Goal: Transaction & Acquisition: Purchase product/service

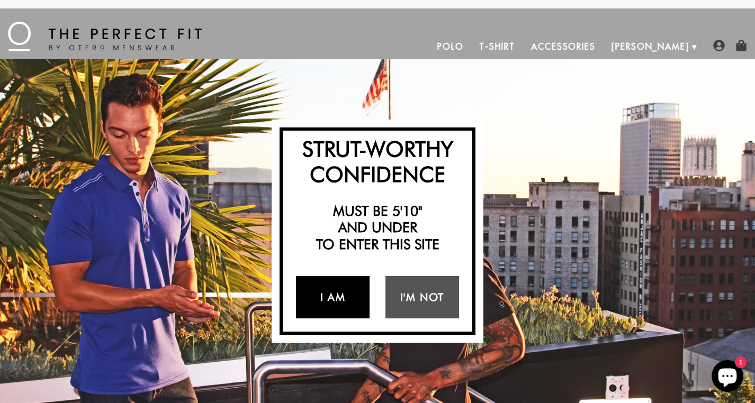
click at [337, 299] on link "I Am" at bounding box center [333, 297] width 74 height 42
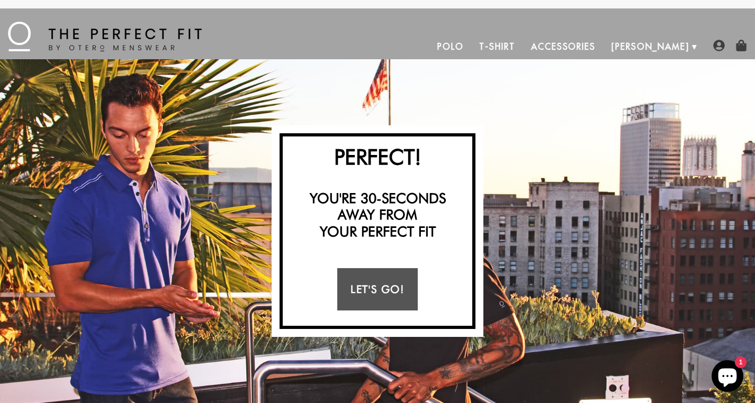
click at [365, 286] on link "Let's Go!" at bounding box center [377, 289] width 80 height 42
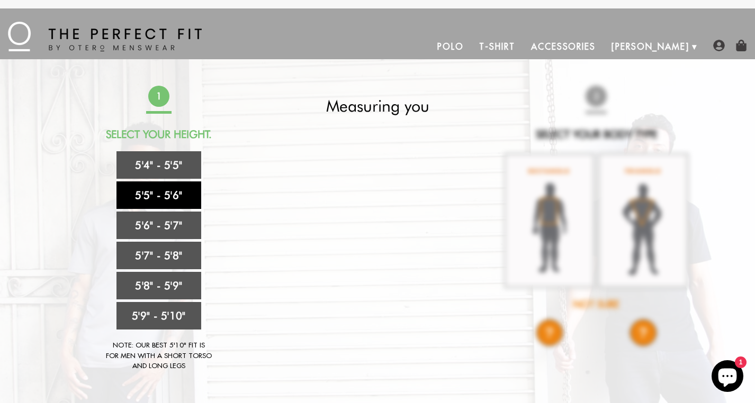
click at [161, 192] on link "5'5" - 5'6"" at bounding box center [158, 195] width 85 height 28
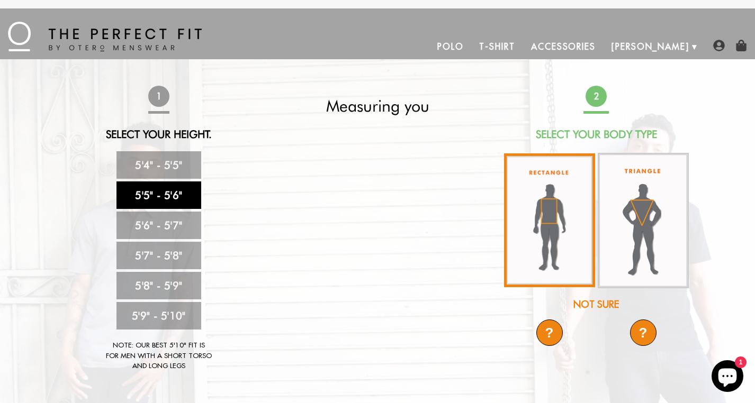
click at [558, 211] on img at bounding box center [549, 220] width 91 height 134
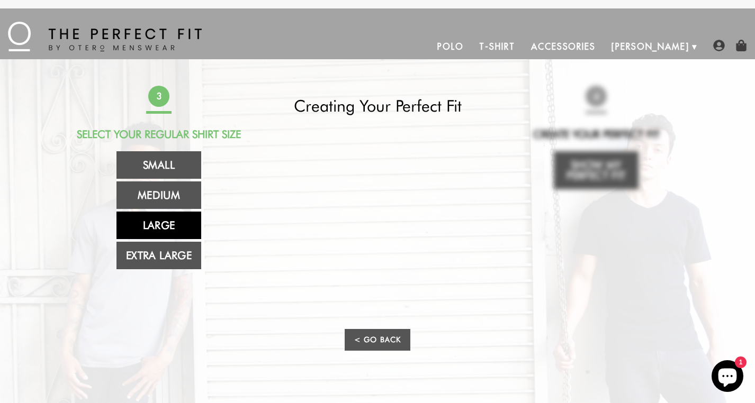
click at [167, 226] on link "Large" at bounding box center [158, 226] width 85 height 28
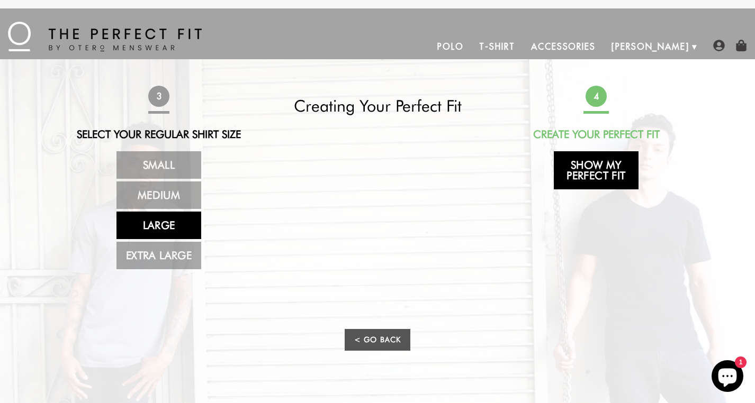
click at [587, 169] on link "Show My Perfect Fit" at bounding box center [595, 170] width 85 height 38
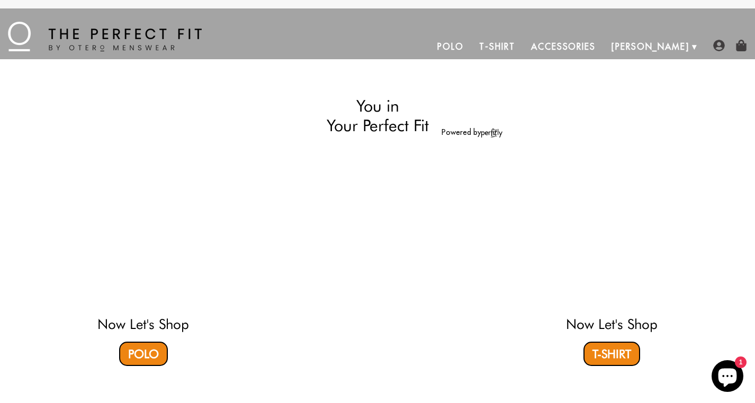
select select "55-56"
select select "L"
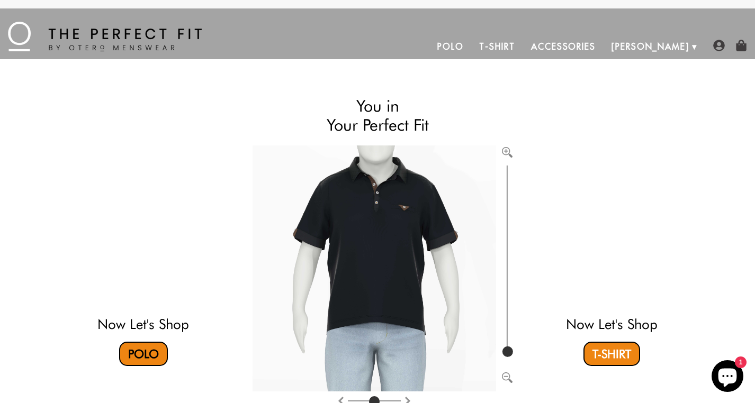
click at [141, 349] on link "Polo" at bounding box center [143, 354] width 49 height 24
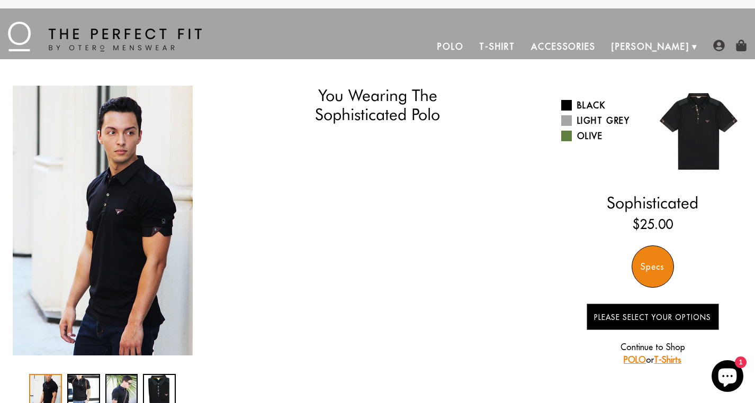
select select "55-56"
select select "L"
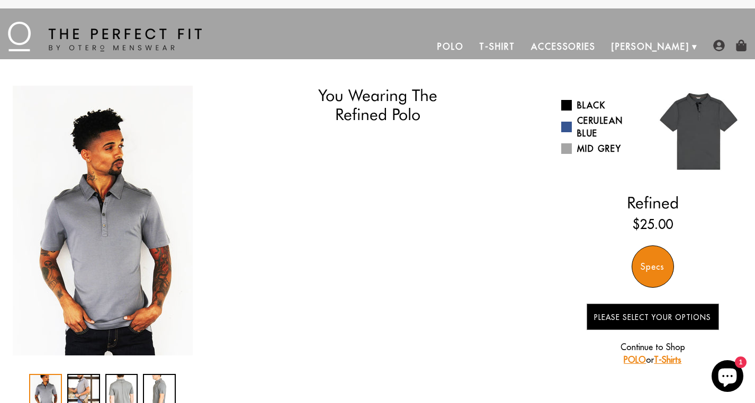
select select "55-56"
select select "L"
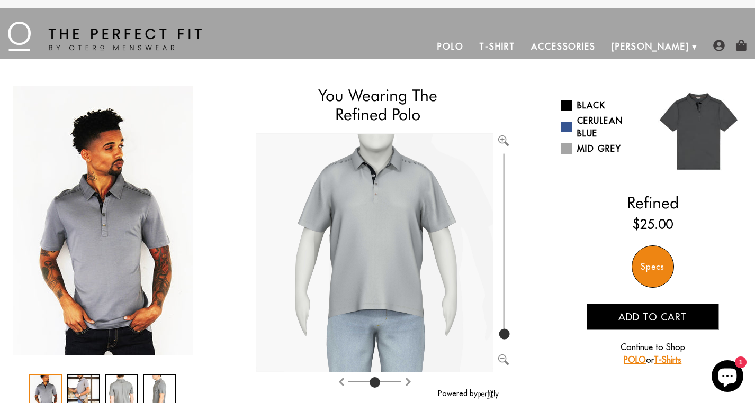
click at [502, 136] on img "Zoom in" at bounding box center [503, 140] width 11 height 11
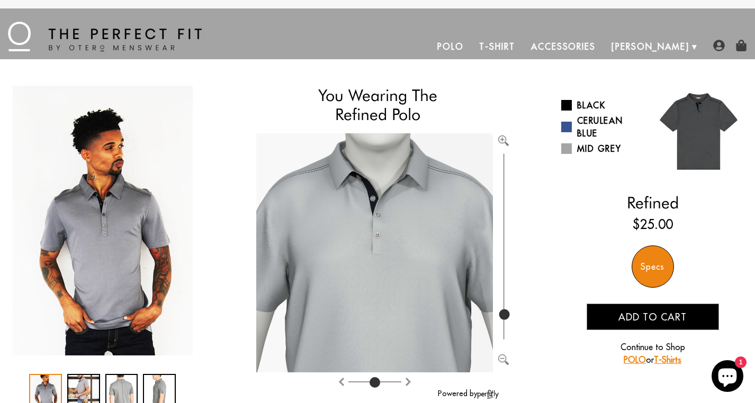
click at [502, 136] on img "Zoom in" at bounding box center [503, 140] width 11 height 11
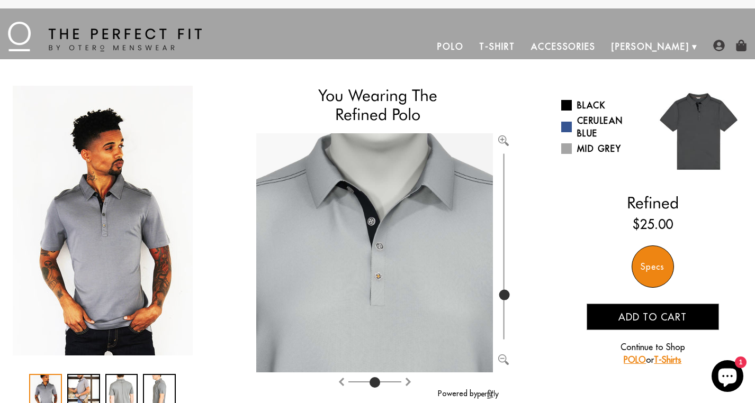
click at [503, 355] on img "Zoom out" at bounding box center [503, 360] width 11 height 11
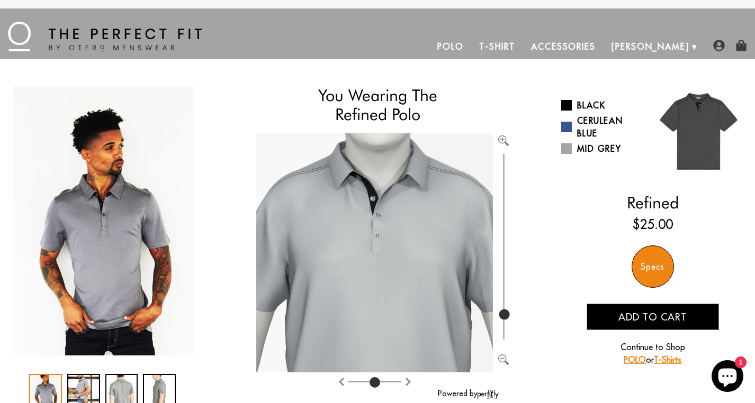
click at [503, 355] on img "Zoom out" at bounding box center [503, 360] width 11 height 11
type input "100"
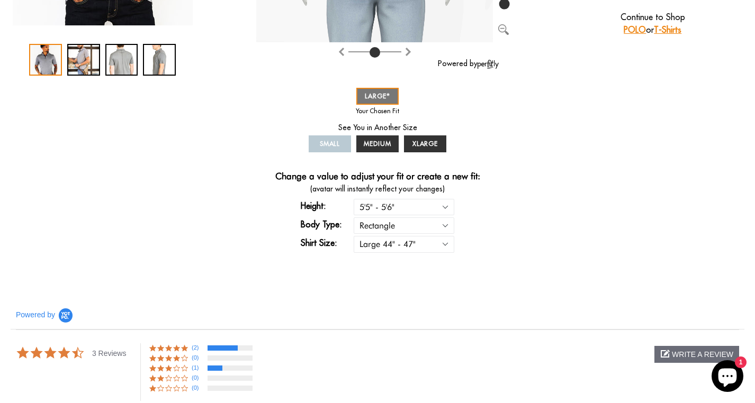
scroll to position [366, 0]
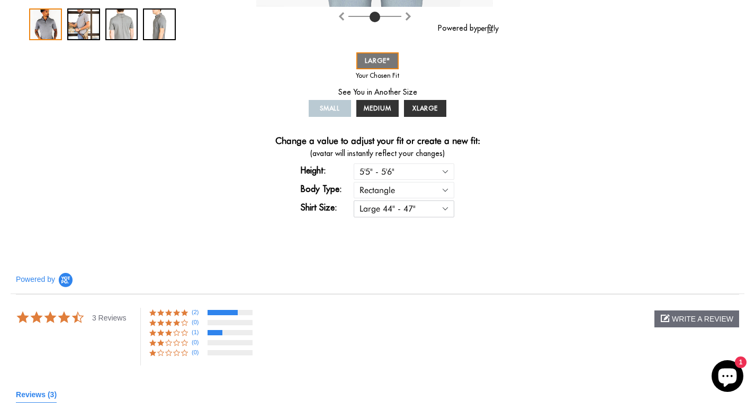
select select "M"
select select "55-56"
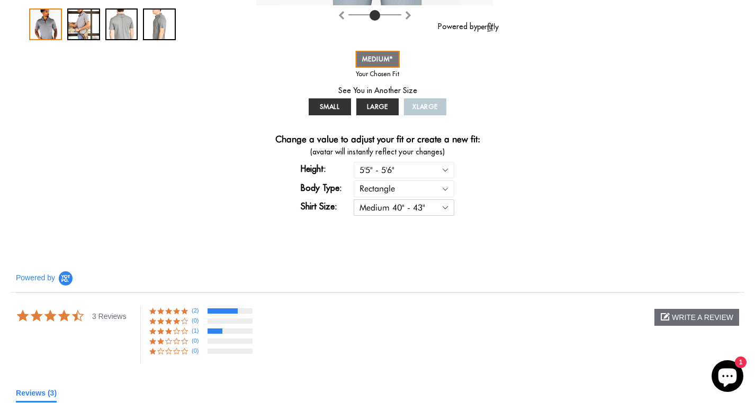
select select "L"
select select "55-56"
select select "L"
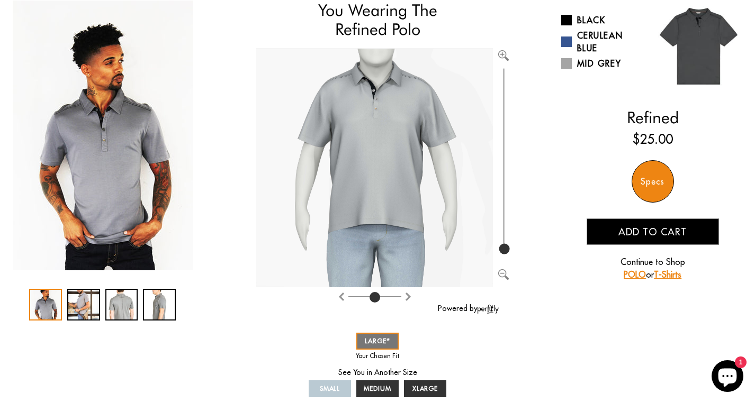
scroll to position [85, 0]
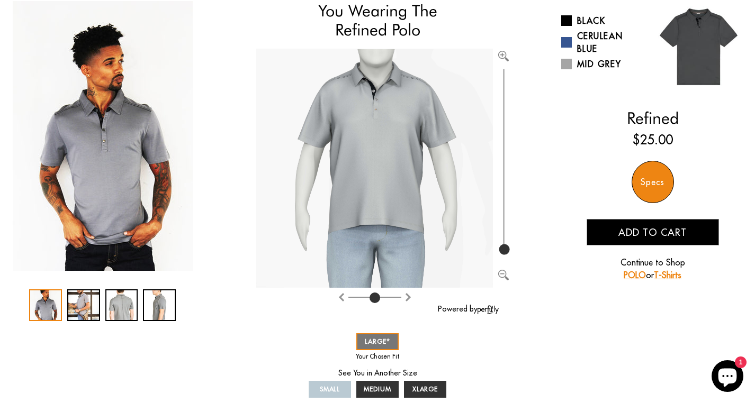
click at [405, 296] on img "Rotate counter clockwise" at bounding box center [408, 297] width 8 height 8
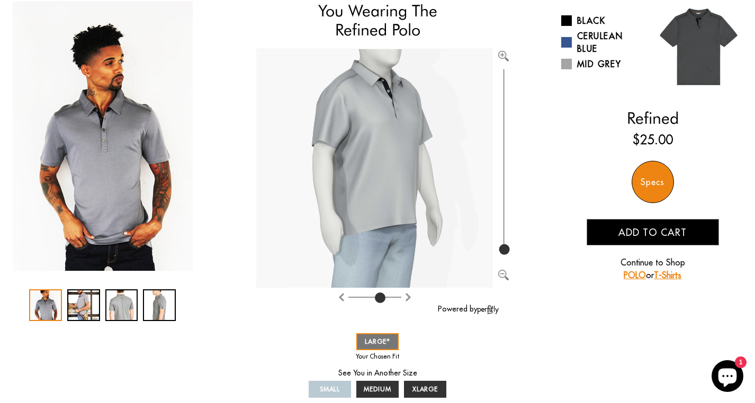
click at [405, 296] on img "Rotate counter clockwise" at bounding box center [408, 297] width 8 height 8
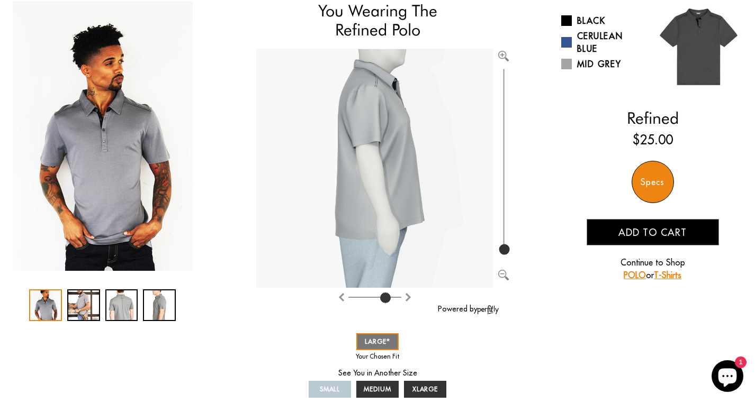
click at [405, 296] on img "Rotate counter clockwise" at bounding box center [408, 297] width 8 height 8
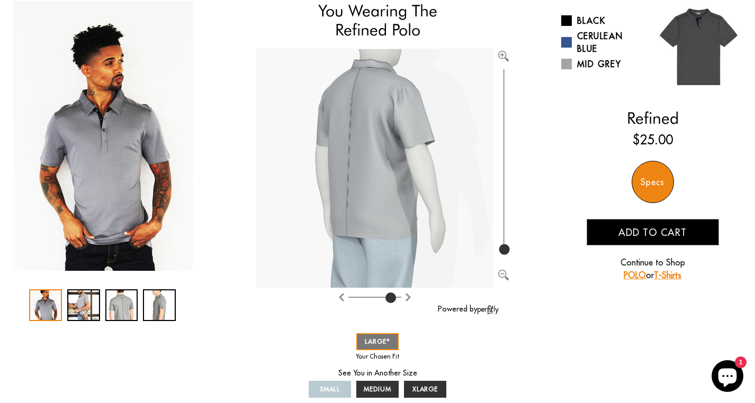
click at [405, 296] on img "Rotate counter clockwise" at bounding box center [408, 297] width 8 height 8
type input "0"
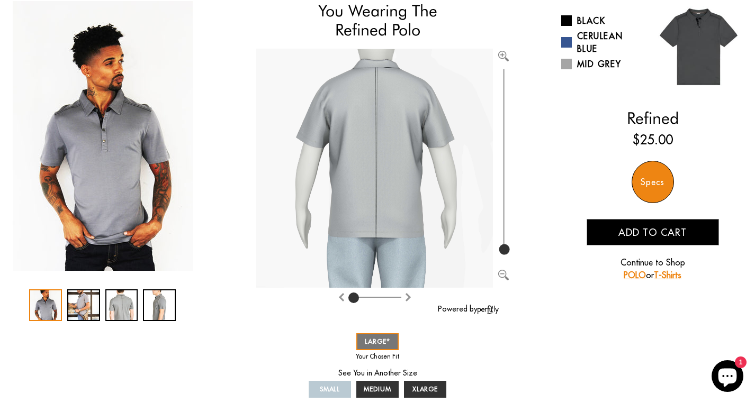
click at [647, 184] on div "Specs" at bounding box center [652, 182] width 42 height 42
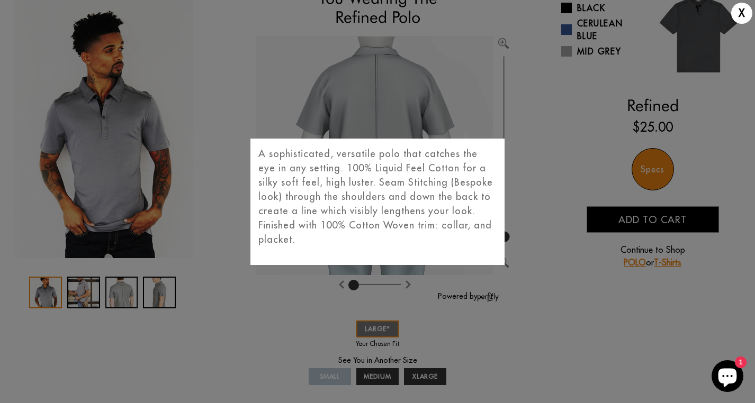
scroll to position [105, 0]
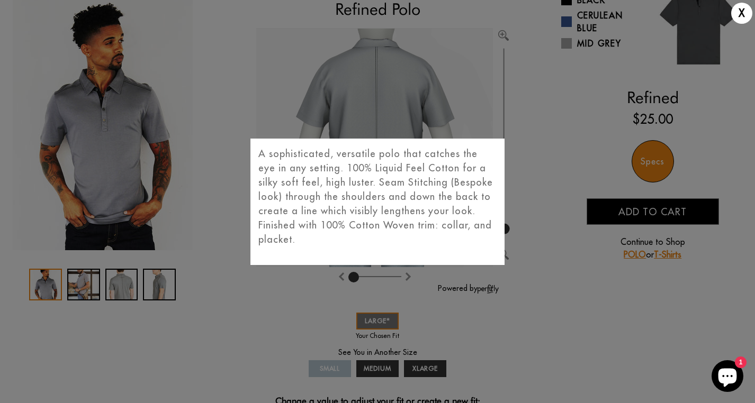
click at [526, 212] on div "X A sophisticated, versatile polo that catches the eye in any setting. 100% Liq…" at bounding box center [377, 201] width 755 height 403
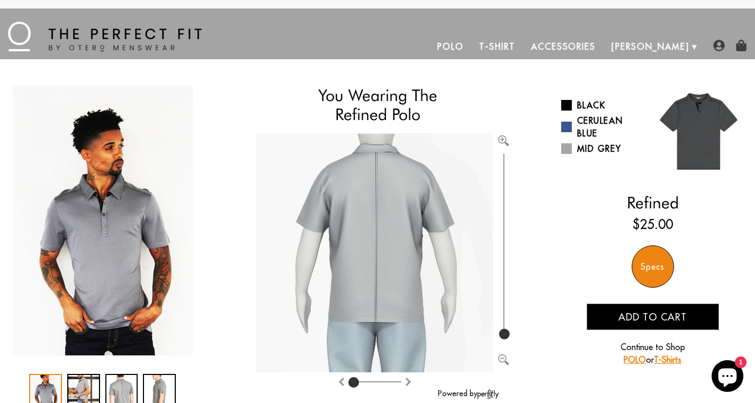
scroll to position [0, 0]
click at [588, 128] on link "Cerulean Blue" at bounding box center [603, 126] width 84 height 25
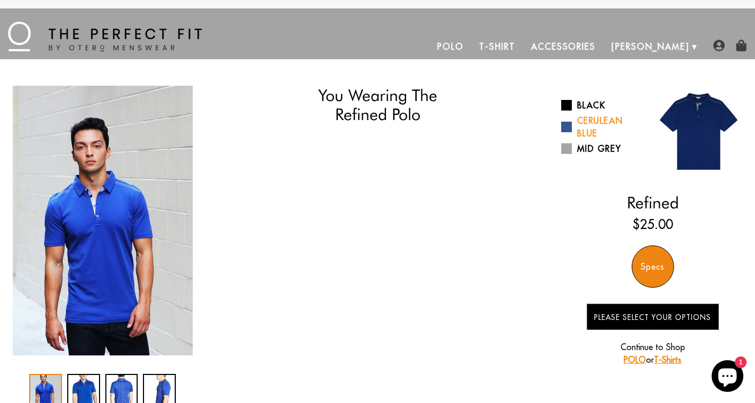
select select "55-56"
select select "L"
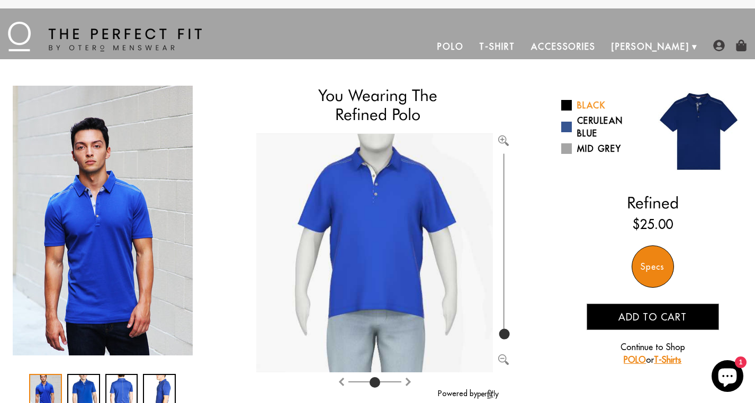
click at [587, 105] on link "Black" at bounding box center [603, 105] width 84 height 13
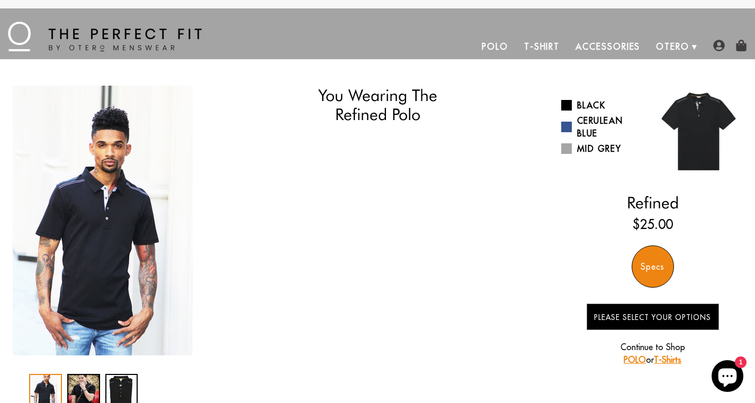
select select "55-56"
select select "L"
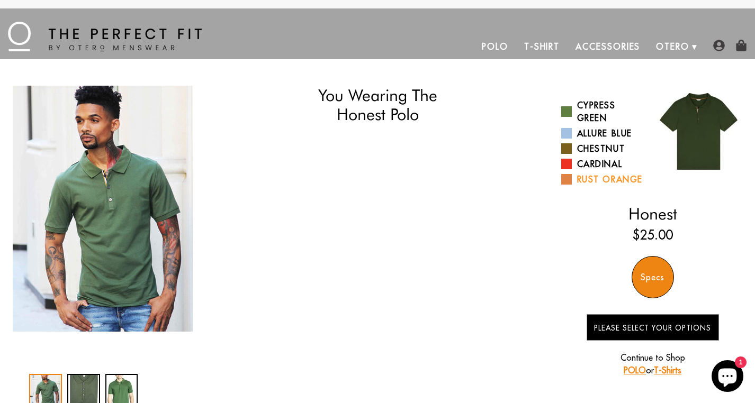
select select "55-56"
select select "L"
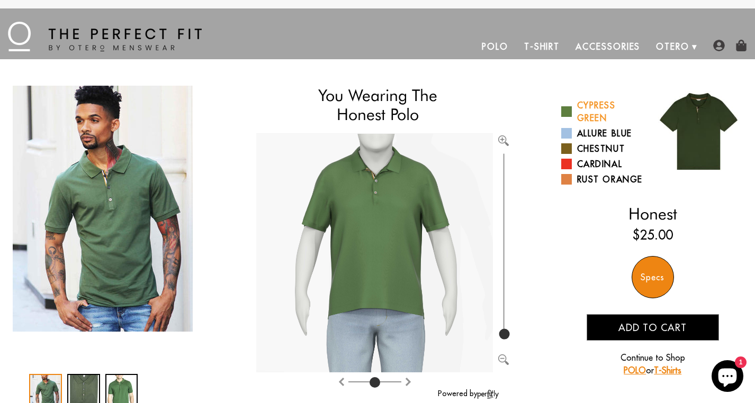
click at [596, 114] on link "Cypress Green" at bounding box center [603, 111] width 84 height 25
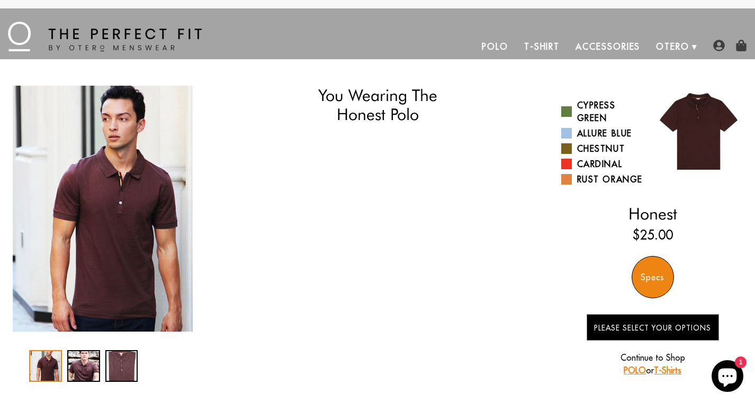
select select "55-56"
select select "L"
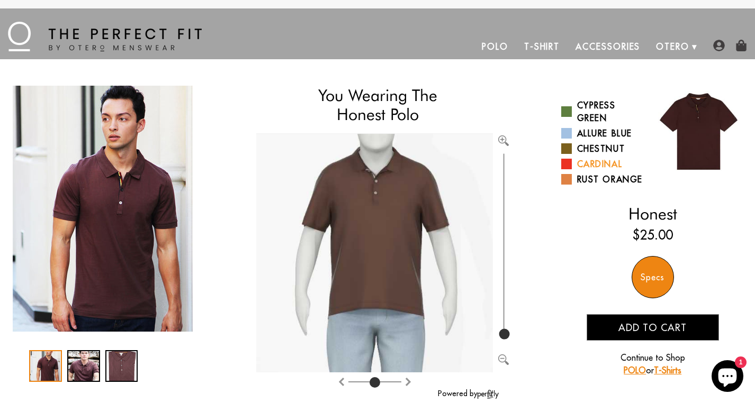
click at [595, 161] on link "Cardinal" at bounding box center [603, 164] width 84 height 13
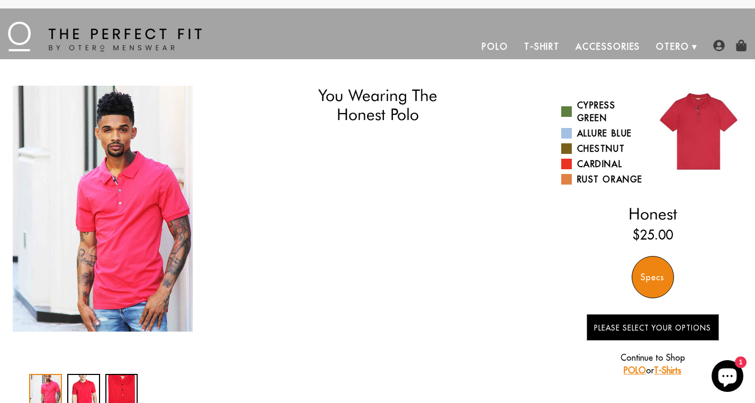
select select "55-56"
select select "L"
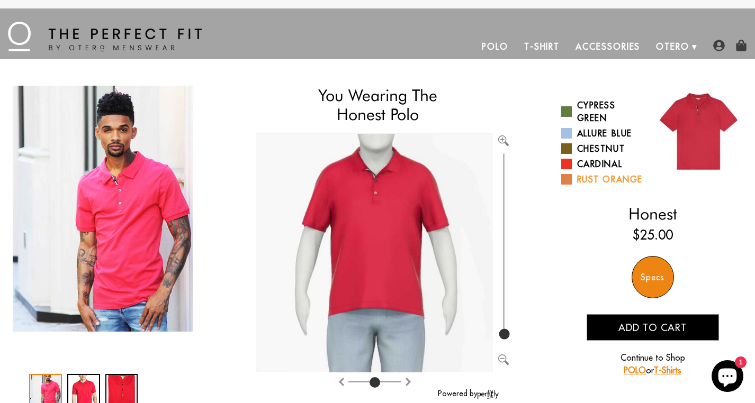
click at [594, 179] on link "Rust Orange" at bounding box center [603, 179] width 84 height 13
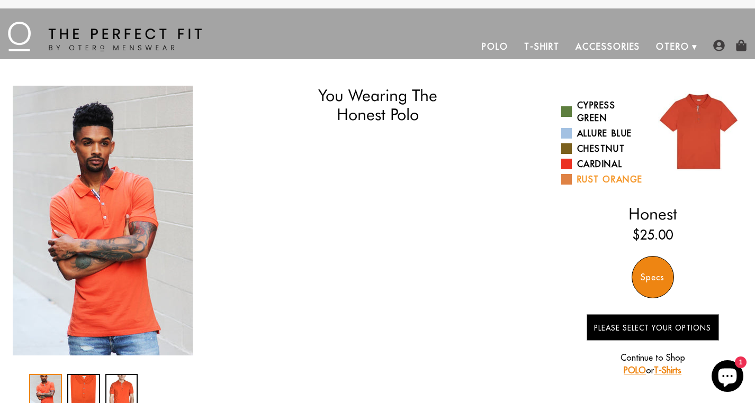
select select "55-56"
select select "L"
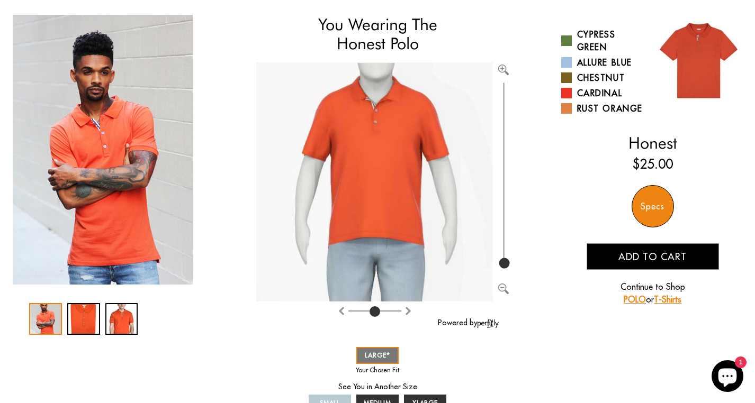
scroll to position [28, 0]
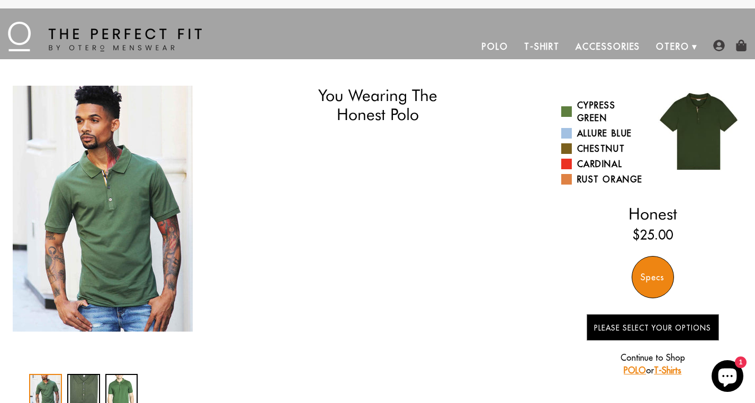
select select "55-56"
select select "L"
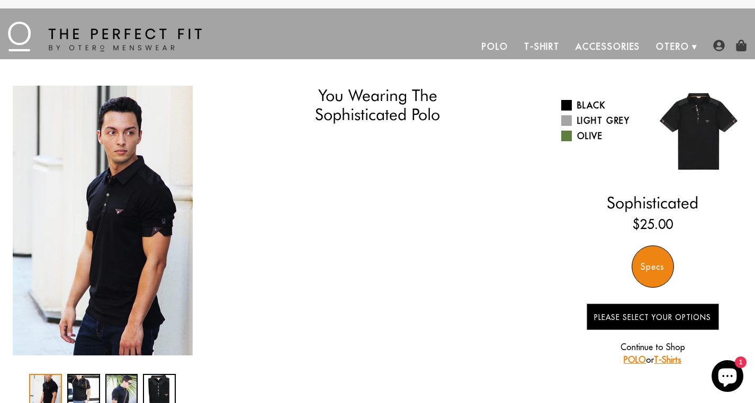
select select "55-56"
select select "L"
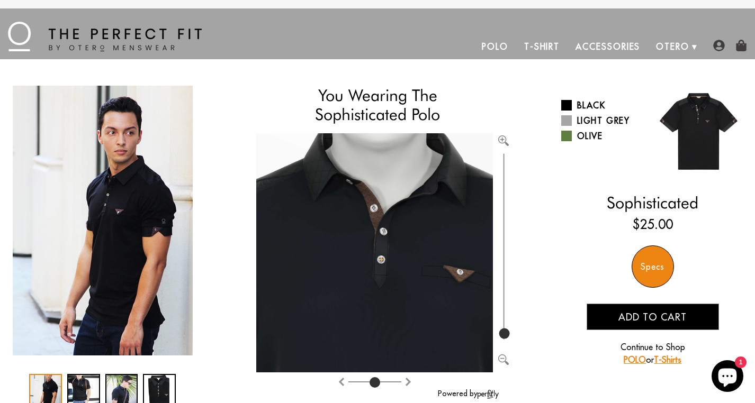
type input "100"
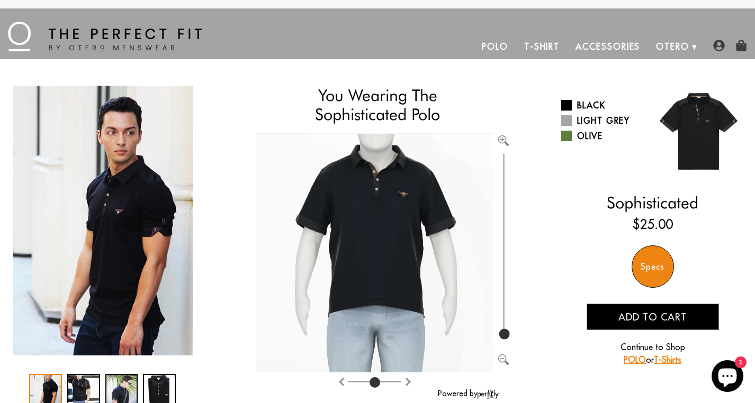
drag, startPoint x: 502, startPoint y: 330, endPoint x: 514, endPoint y: 342, distance: 17.2
click at [514, 342] on div "You Wearing The Sophisticated Polo You're only 3 questions away from your perfe…" at bounding box center [377, 339] width 733 height 507
click at [601, 47] on link "Accessories" at bounding box center [607, 46] width 80 height 25
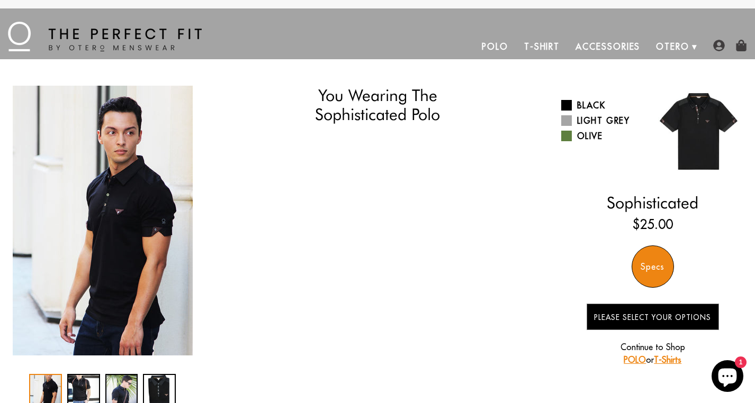
select select "55-56"
select select "L"
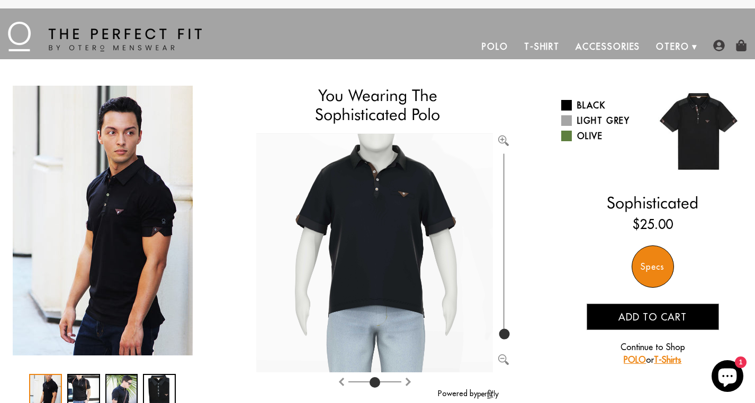
click at [642, 319] on span "Add to cart" at bounding box center [652, 317] width 68 height 12
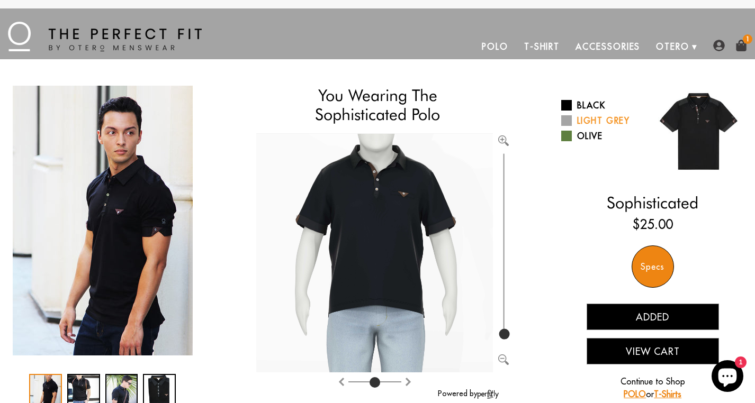
click at [595, 120] on link "Light Grey" at bounding box center [603, 120] width 84 height 13
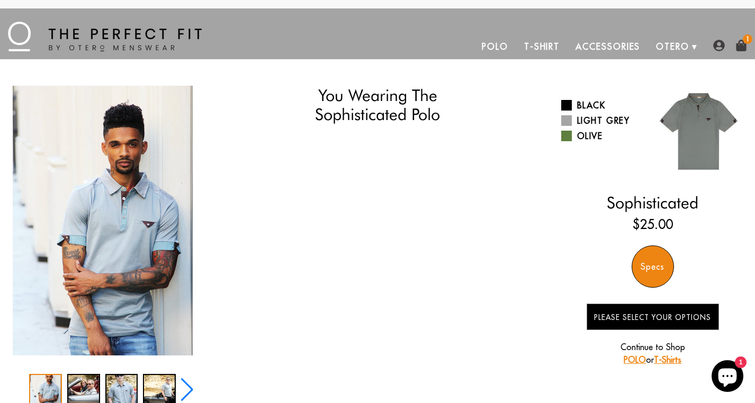
select select "55-56"
select select "L"
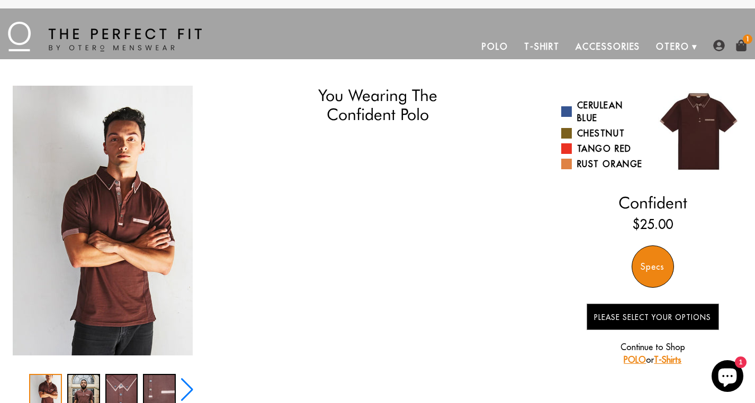
select select "55-56"
select select "L"
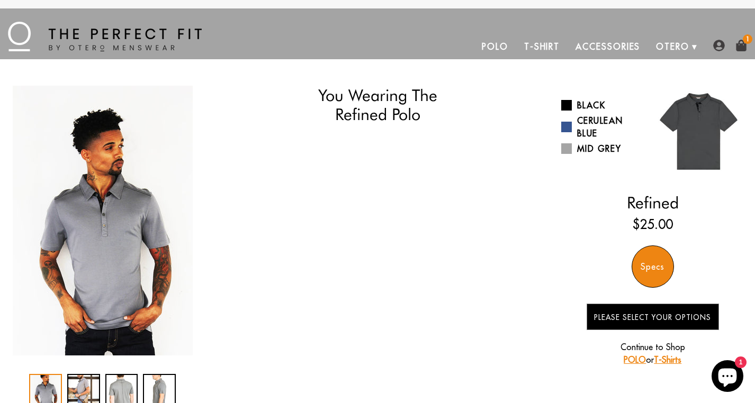
select select "55-56"
select select "L"
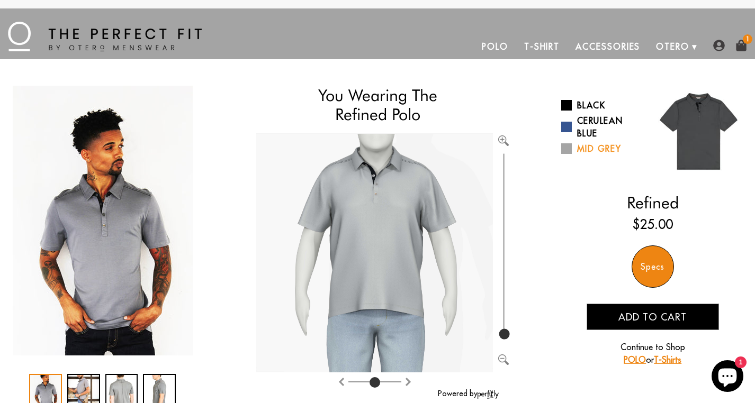
click at [602, 146] on link "Mid Grey" at bounding box center [603, 148] width 84 height 13
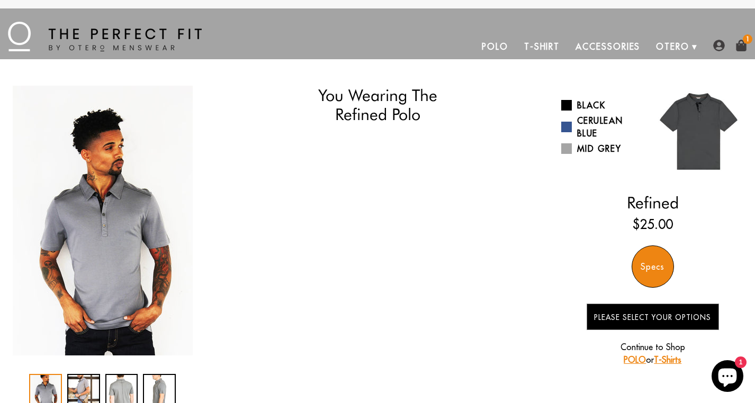
select select "55-56"
select select "L"
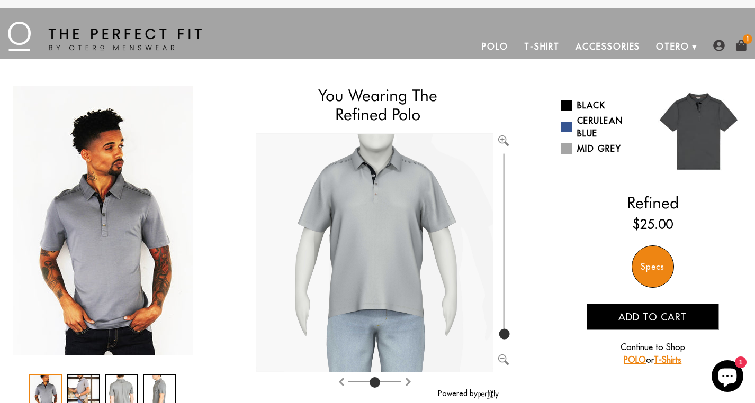
click at [648, 312] on span "Add to cart" at bounding box center [652, 317] width 68 height 12
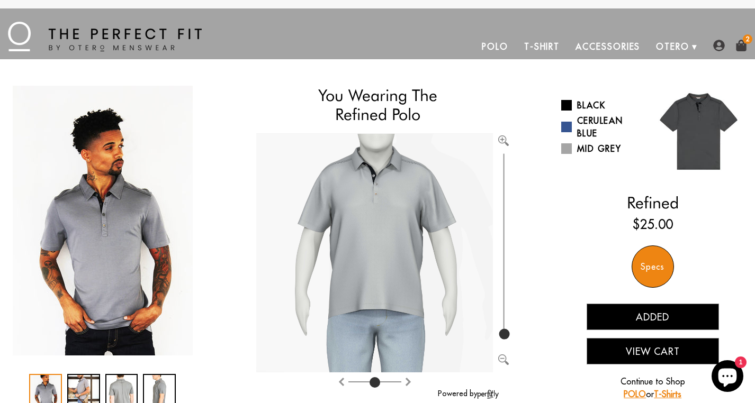
click at [648, 346] on button "View Cart" at bounding box center [652, 351] width 132 height 26
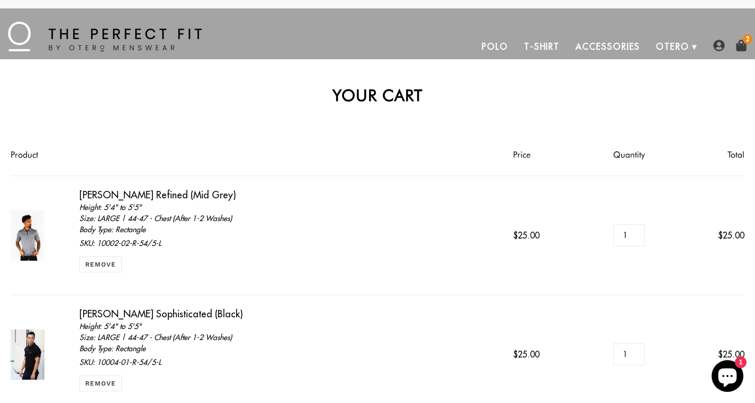
click at [730, 375] on icon "Chat window" at bounding box center [727, 378] width 19 height 19
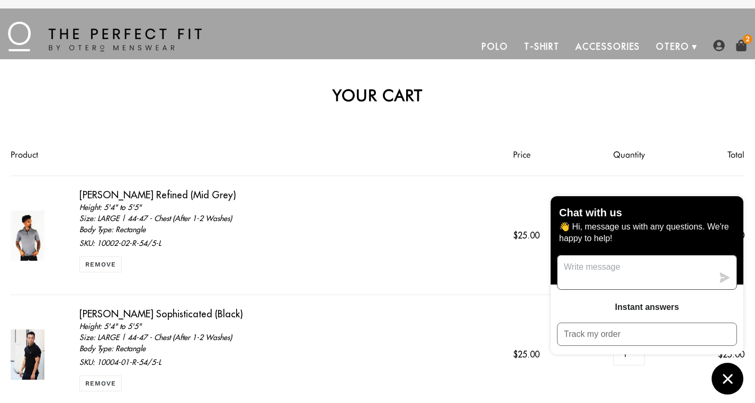
click at [629, 279] on textarea "Message us" at bounding box center [635, 273] width 156 height 34
type textarea "how long are these shirts?"
click at [724, 278] on icon "submit" at bounding box center [725, 277] width 10 height 11
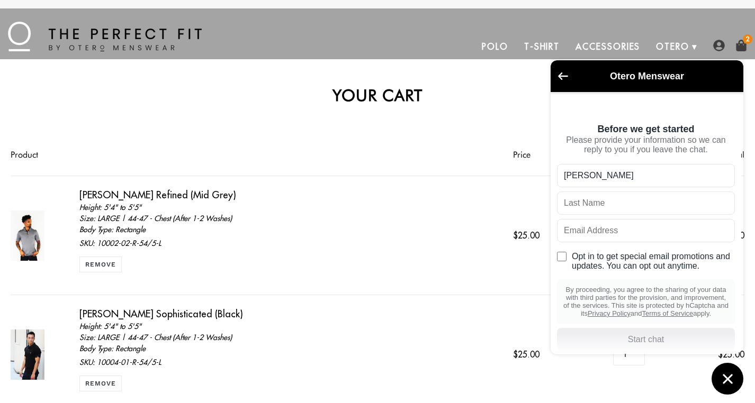
type input "Ralph"
type input "Marron"
type input "ralphrmarron@aol.com"
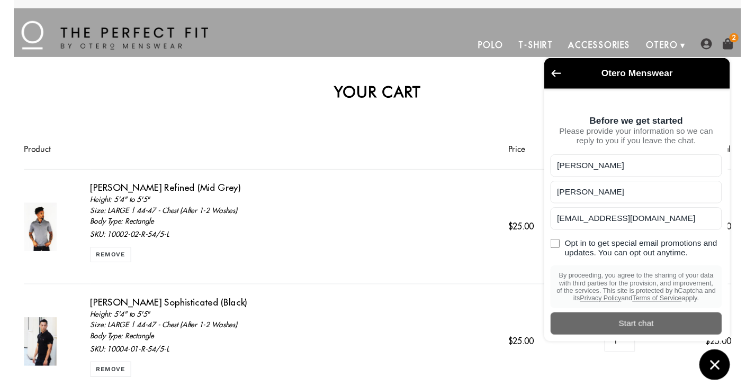
scroll to position [14, 0]
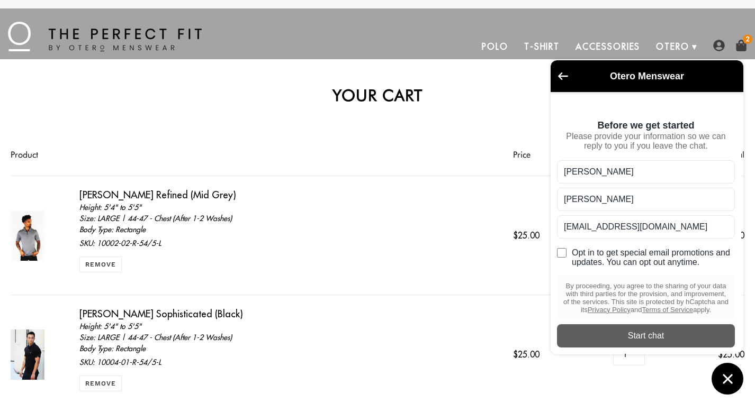
click at [645, 338] on div "Start chat" at bounding box center [645, 336] width 165 height 12
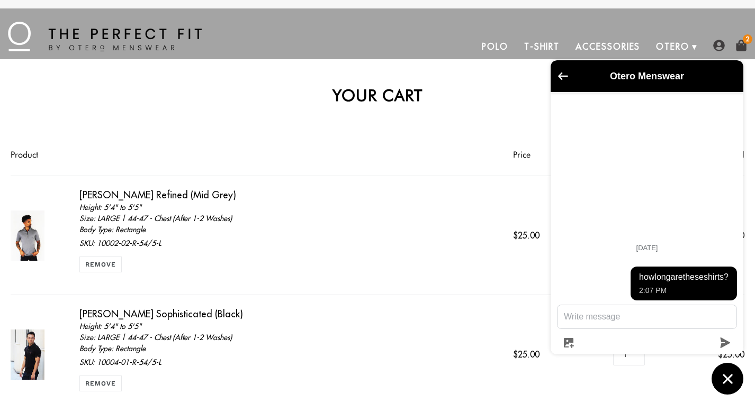
click at [649, 281] on span "how long are these shirts?" at bounding box center [683, 277] width 89 height 11
click at [624, 313] on textarea "Message us" at bounding box center [646, 316] width 179 height 23
type textarea "hello"
click at [723, 344] on icon "submit" at bounding box center [725, 343] width 10 height 11
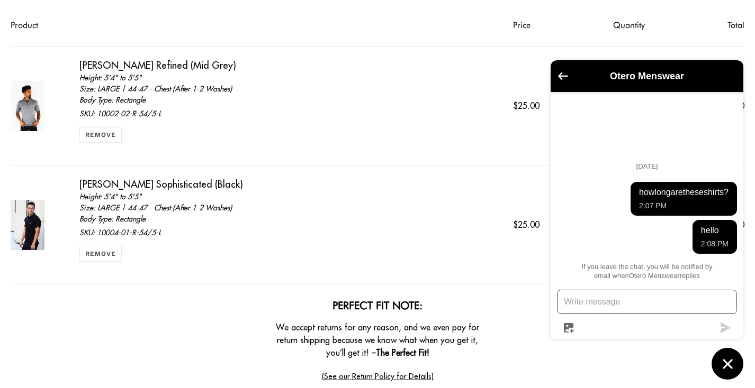
scroll to position [119, 0]
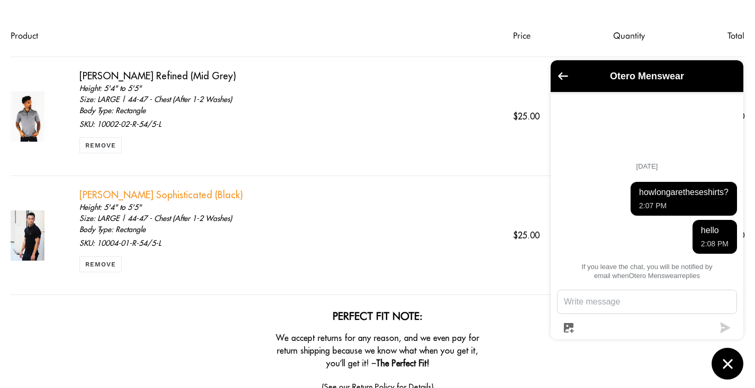
click at [107, 196] on link "[PERSON_NAME] Sophisticated (Black)" at bounding box center [160, 195] width 163 height 12
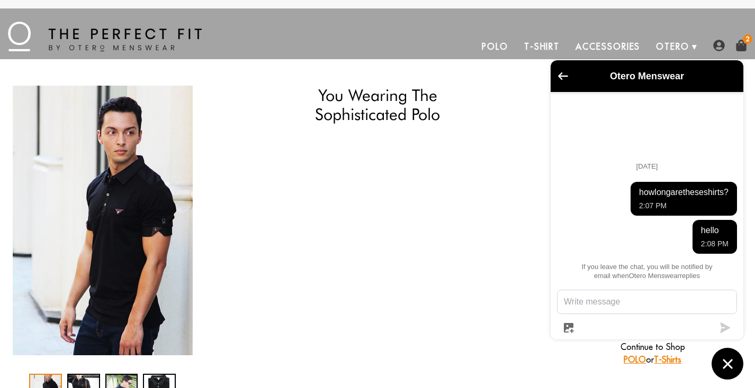
select select "55-56"
select select "L"
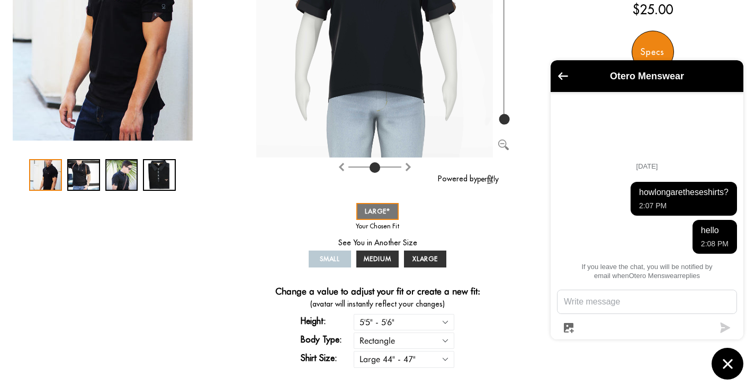
scroll to position [213, 0]
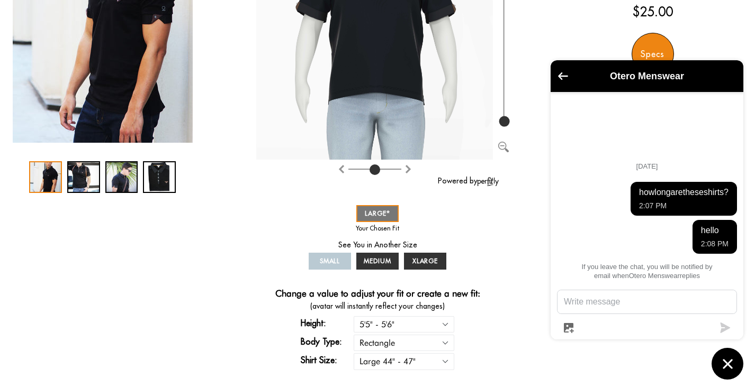
click at [655, 51] on div "Specs" at bounding box center [652, 54] width 42 height 42
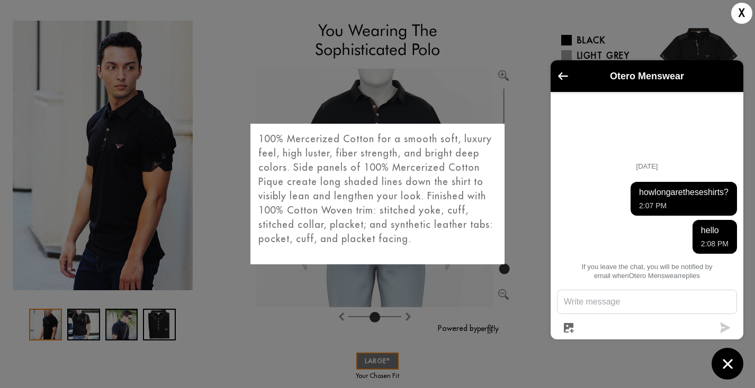
scroll to position [65, 0]
click at [307, 81] on div "X 100% Mercerized Cotton for a smooth soft, luxury feel, high luster, fiber str…" at bounding box center [377, 194] width 755 height 388
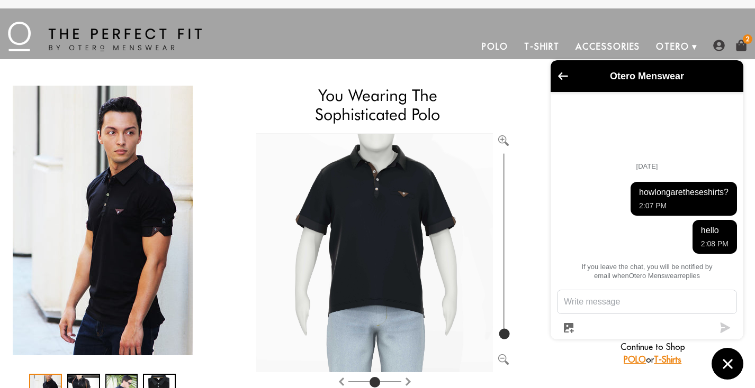
scroll to position [0, 0]
click at [743, 44] on img at bounding box center [741, 46] width 12 height 12
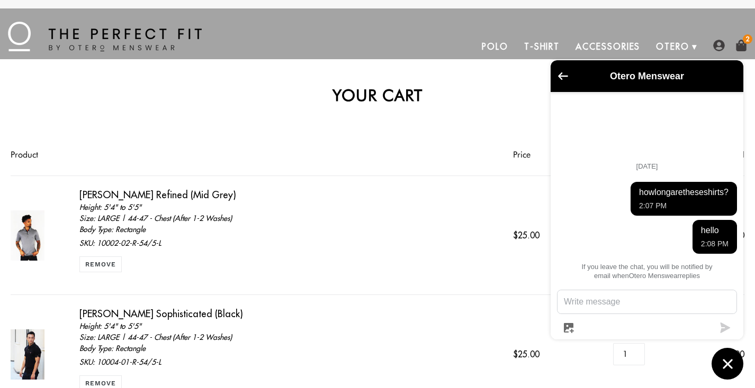
click at [105, 207] on div "Height: 5'4" to 5'5" Size: LARGE | 44-47 - Chest (After 1-2 Washes) Body Type: …" at bounding box center [291, 220] width 425 height 36
click at [111, 191] on link "Otero Refined (Mid Grey)" at bounding box center [157, 195] width 157 height 12
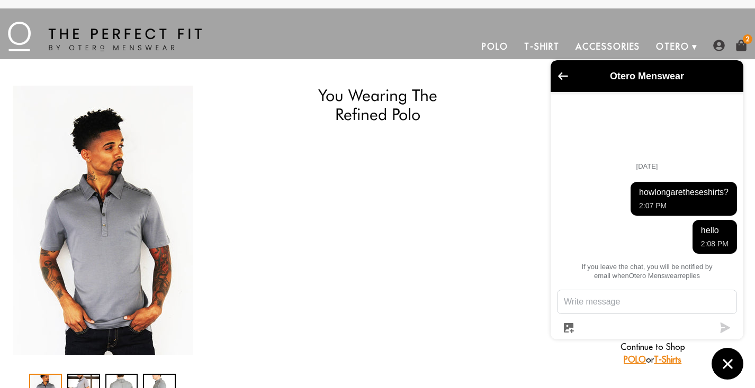
click at [108, 244] on img "1 / 4" at bounding box center [103, 221] width 180 height 270
select select "55-56"
select select "L"
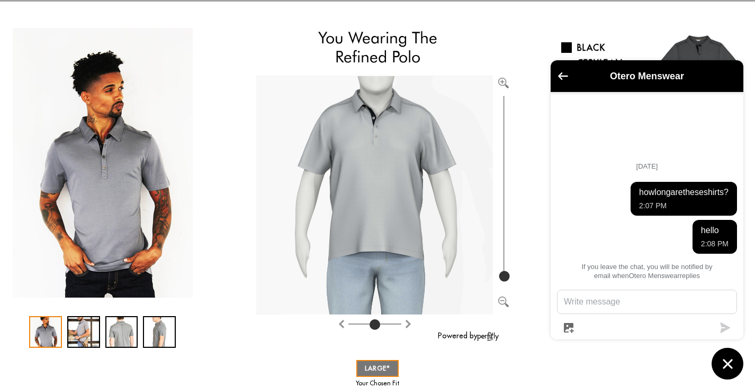
scroll to position [79, 0]
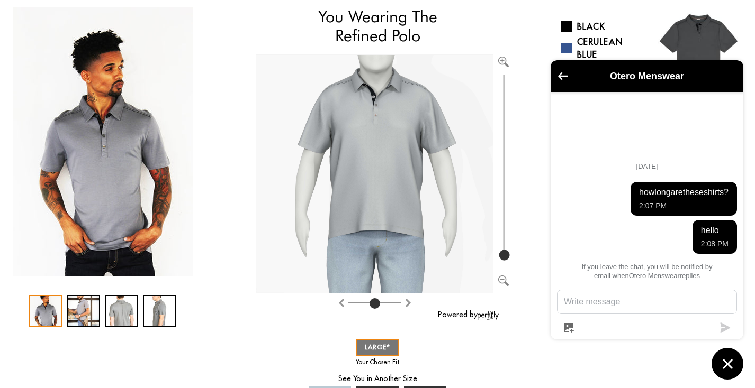
click at [39, 310] on div "1 / 4" at bounding box center [45, 311] width 33 height 32
click at [71, 315] on div "2 / 4" at bounding box center [83, 311] width 33 height 32
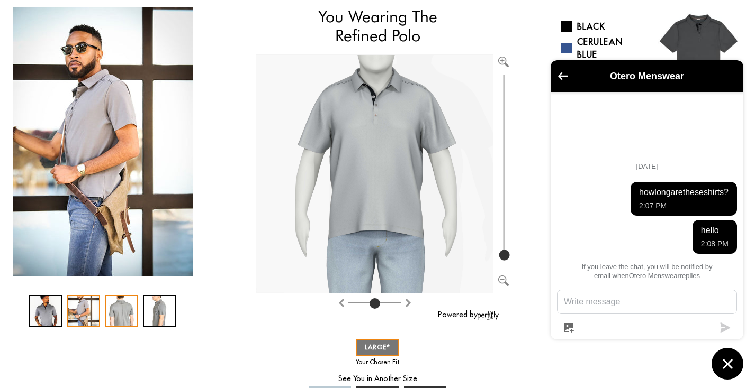
click at [114, 313] on div "3 / 4" at bounding box center [121, 311] width 33 height 32
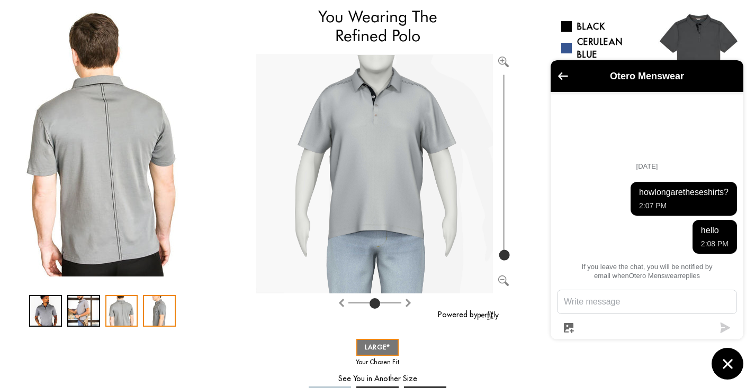
click at [149, 311] on div "4 / 4" at bounding box center [159, 311] width 33 height 32
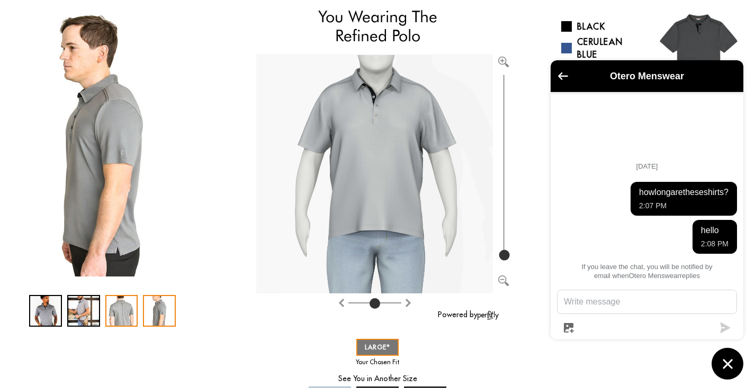
click at [124, 303] on div "3 / 4" at bounding box center [121, 311] width 33 height 32
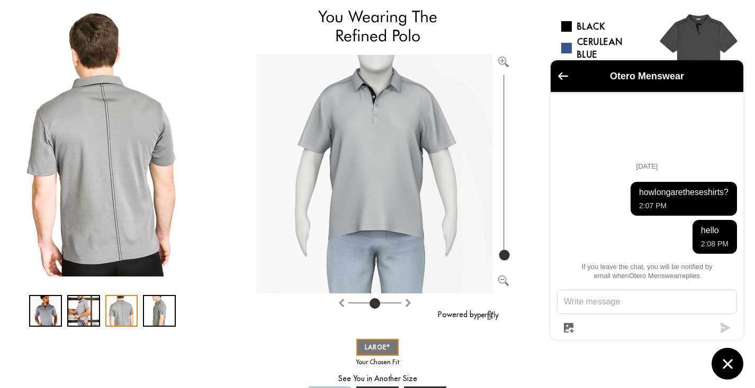
click at [124, 303] on div "3 / 4" at bounding box center [121, 311] width 33 height 32
click at [45, 305] on div "1 / 4" at bounding box center [45, 311] width 33 height 32
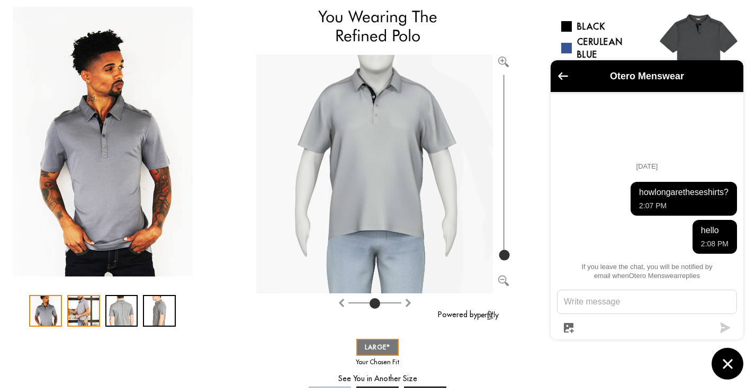
click at [85, 311] on div "2 / 4" at bounding box center [83, 311] width 33 height 32
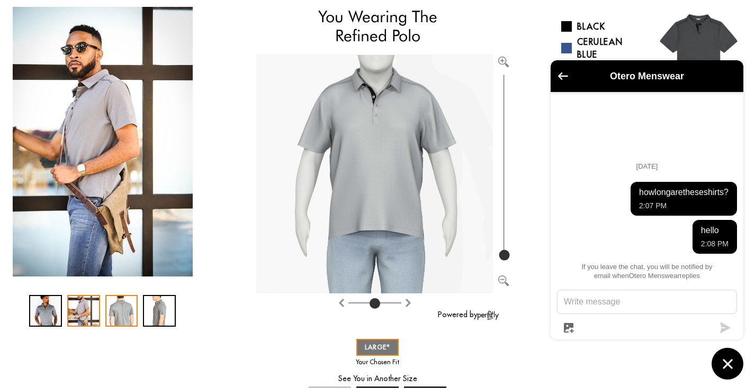
click at [129, 309] on div "3 / 4" at bounding box center [121, 311] width 33 height 32
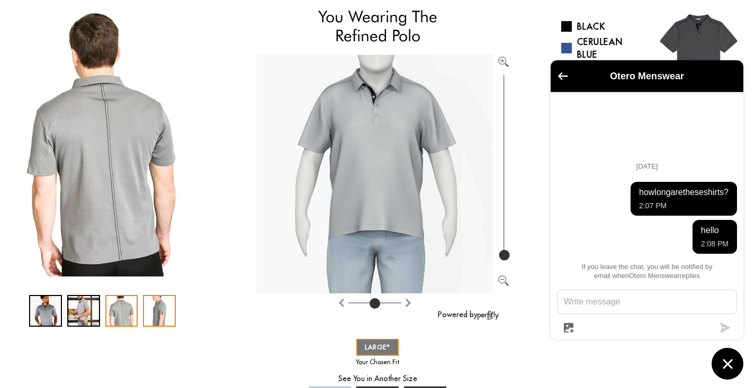
click at [158, 305] on div "4 / 4" at bounding box center [159, 311] width 33 height 32
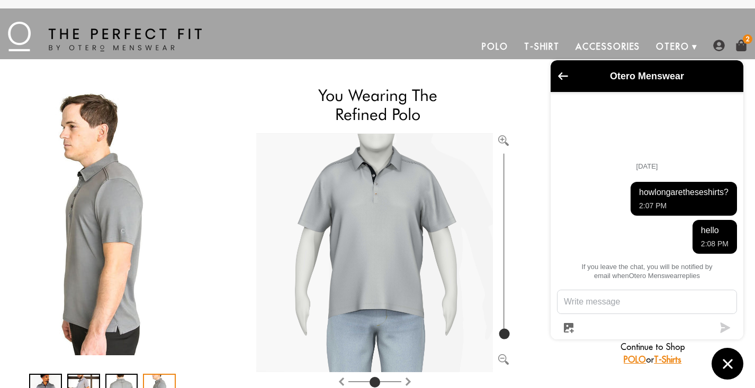
scroll to position [0, 0]
click at [740, 40] on img at bounding box center [741, 46] width 12 height 12
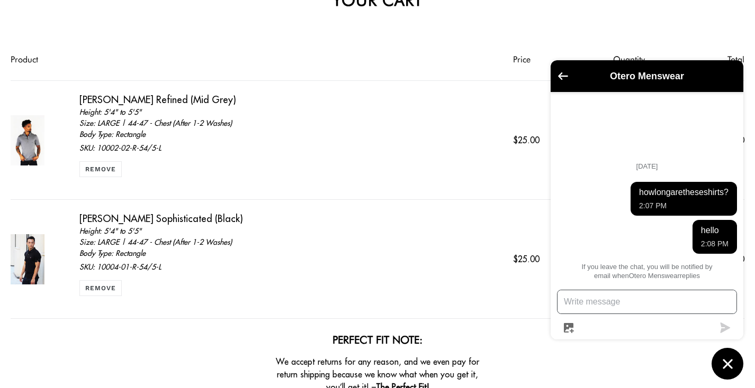
scroll to position [102, 0]
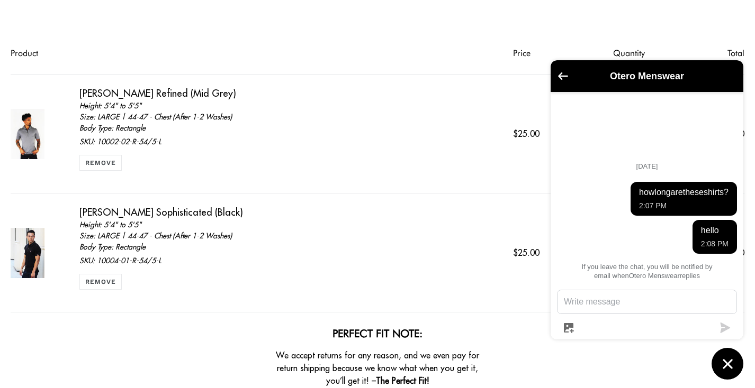
click at [32, 245] on img at bounding box center [28, 253] width 34 height 50
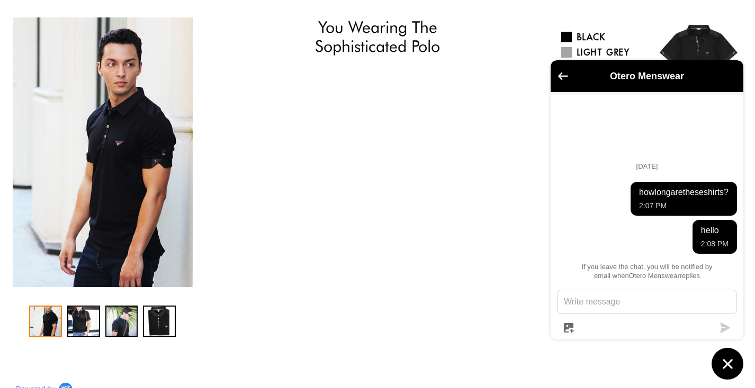
scroll to position [72, 0]
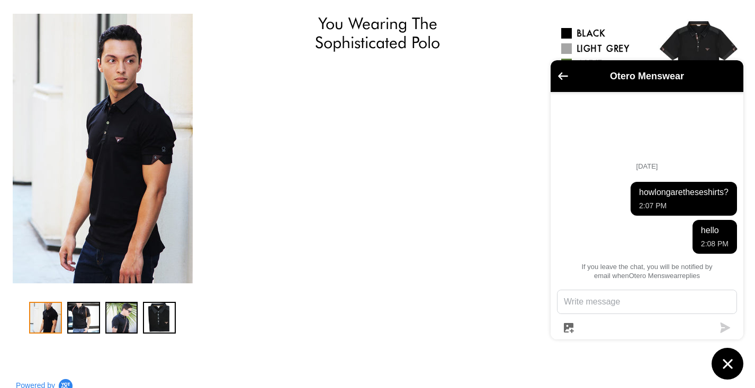
select select "55-56"
select select "L"
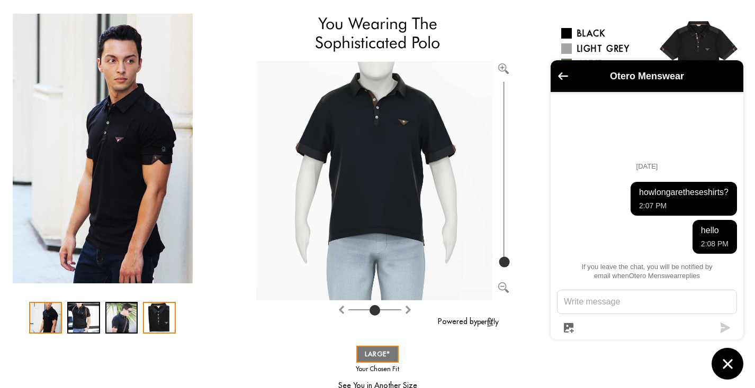
click at [159, 316] on div "4 / 4" at bounding box center [159, 318] width 33 height 32
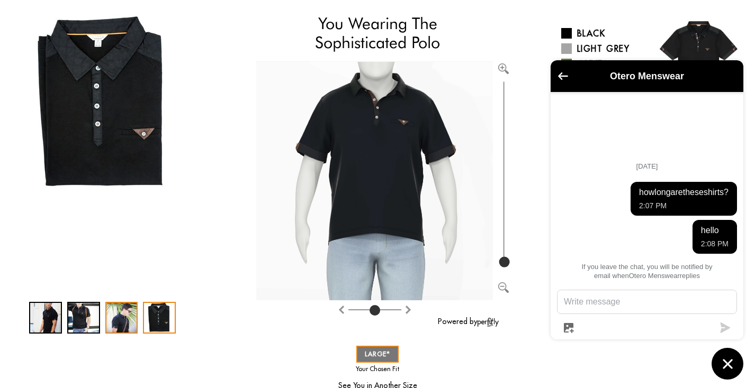
click at [127, 315] on div "3 / 4" at bounding box center [121, 318] width 33 height 32
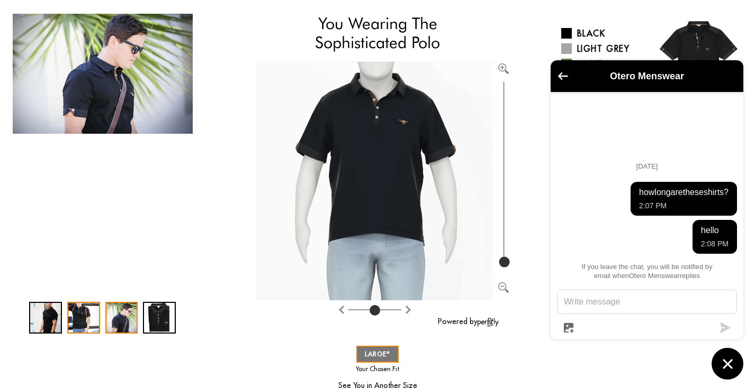
click at [94, 313] on div "2 / 4" at bounding box center [83, 318] width 33 height 32
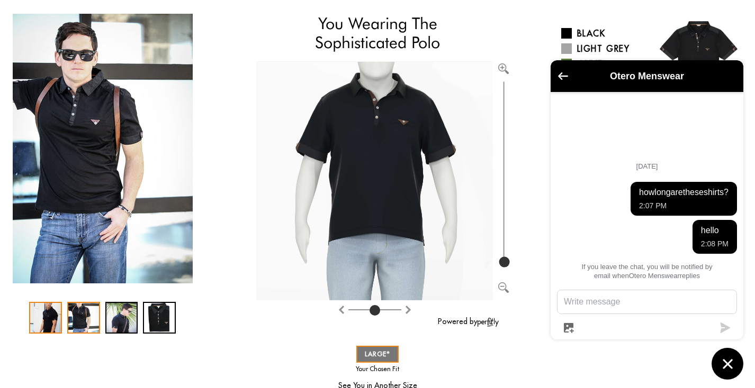
click at [53, 314] on div "1 / 4" at bounding box center [45, 318] width 33 height 32
